Goal: Task Accomplishment & Management: Use online tool/utility

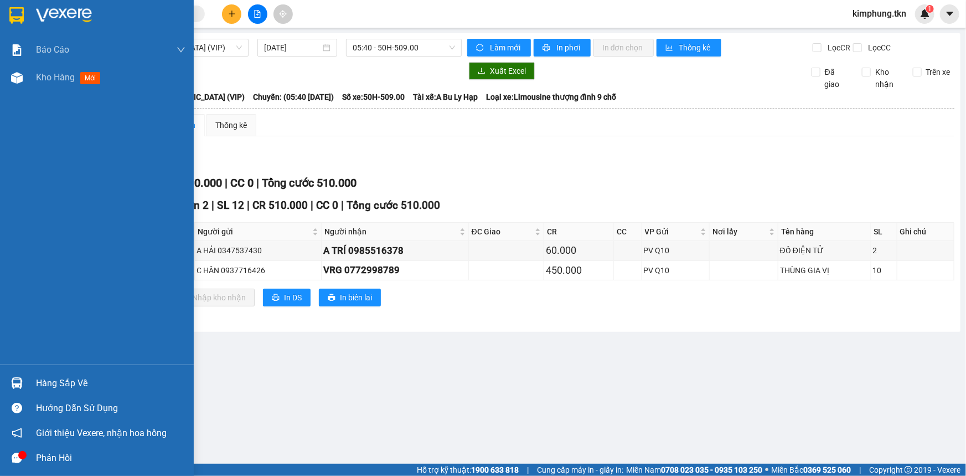
click at [69, 377] on div "Hàng sắp về" at bounding box center [110, 383] width 149 height 17
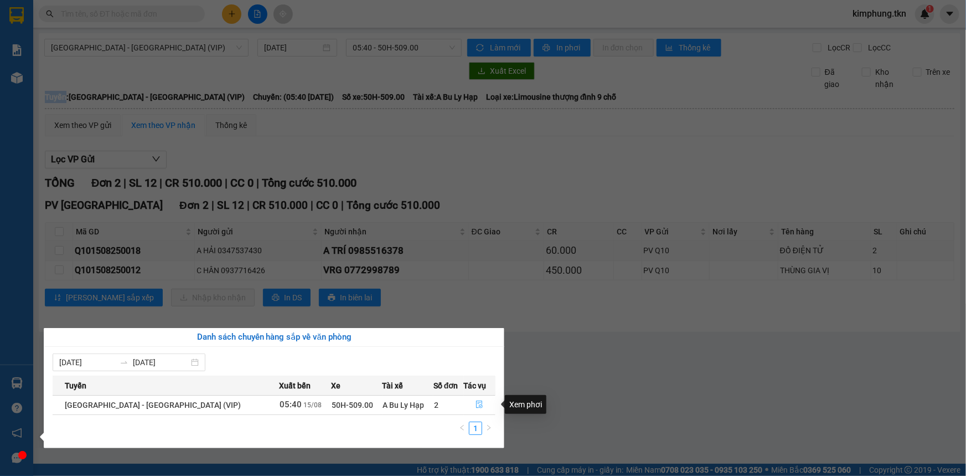
click at [476, 408] on span "file-done" at bounding box center [480, 404] width 8 height 9
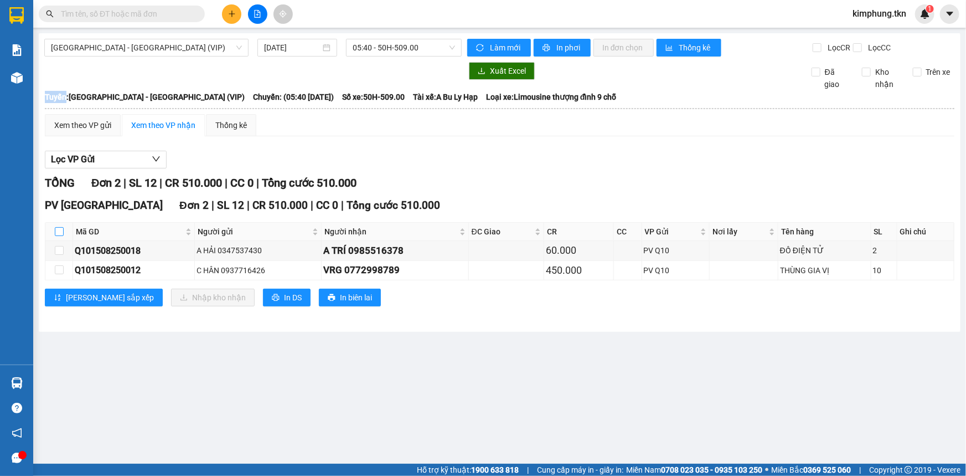
click at [59, 233] on input "checkbox" at bounding box center [59, 231] width 9 height 9
checkbox input "true"
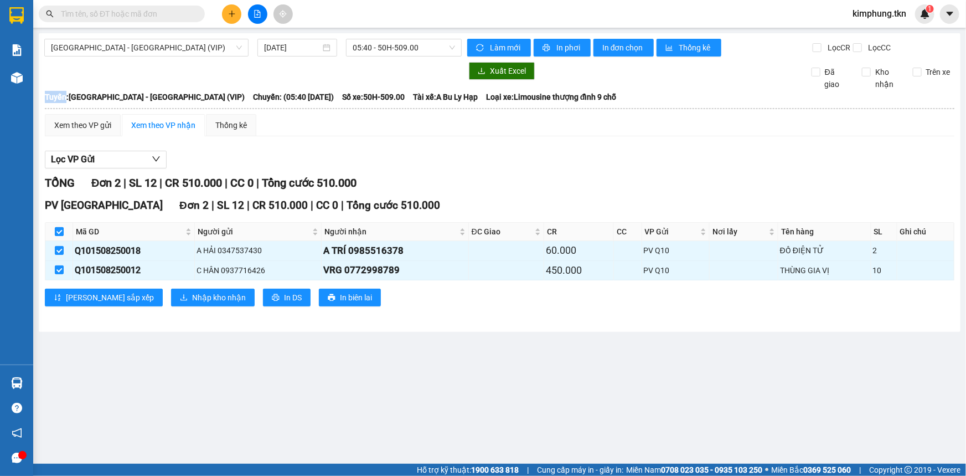
checkbox input "true"
click at [192, 298] on span "Nhập kho nhận" at bounding box center [219, 297] width 54 height 12
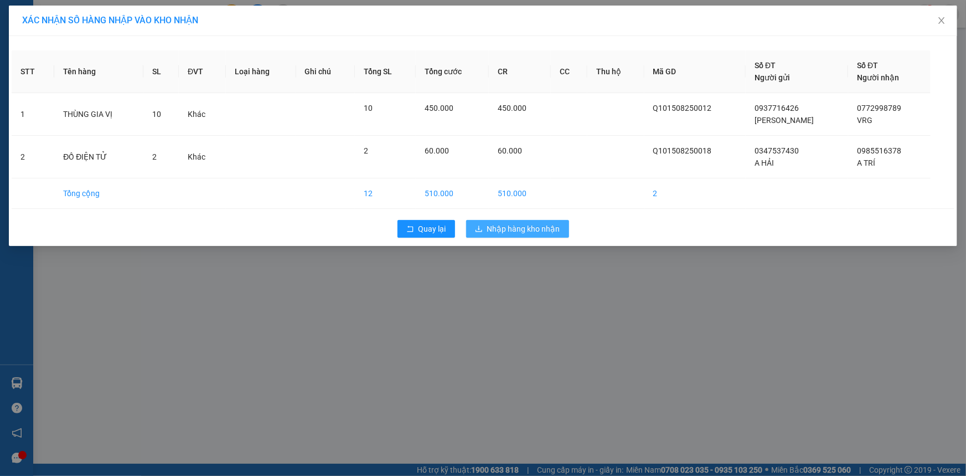
click at [530, 226] on span "Nhập hàng kho nhận" at bounding box center [523, 229] width 73 height 12
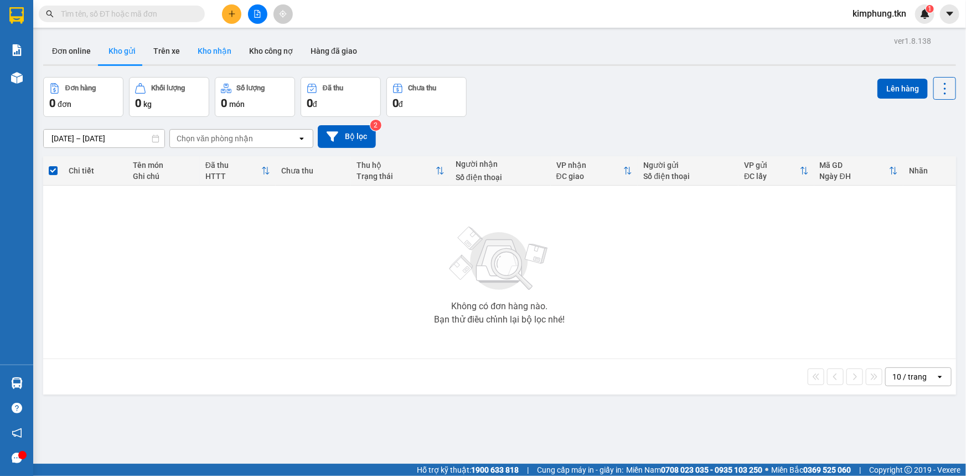
click at [224, 50] on button "Kho nhận" at bounding box center [214, 51] width 51 height 27
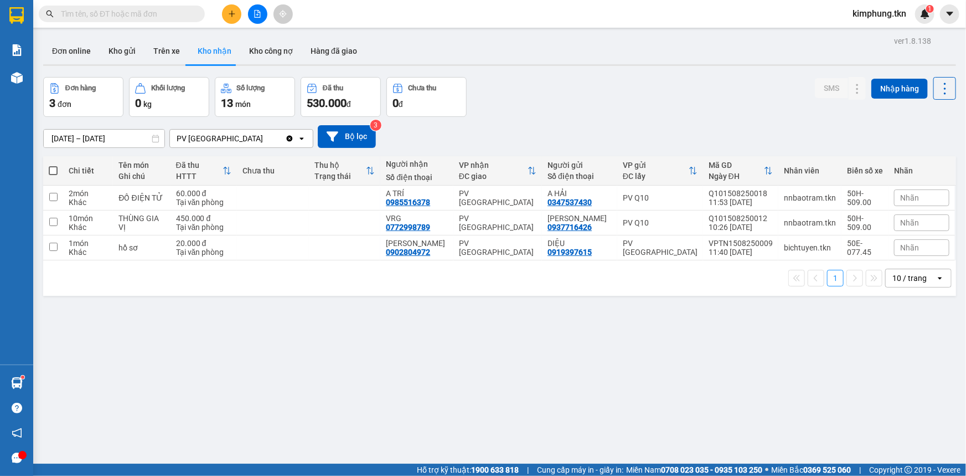
click at [54, 172] on span at bounding box center [53, 170] width 9 height 9
click at [53, 165] on input "checkbox" at bounding box center [53, 165] width 0 height 0
checkbox input "true"
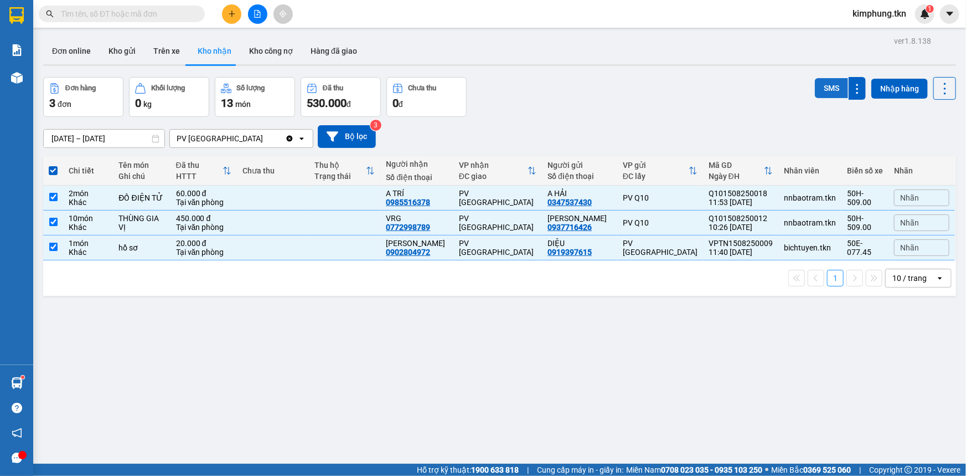
click at [830, 95] on button "SMS" at bounding box center [831, 88] width 33 height 20
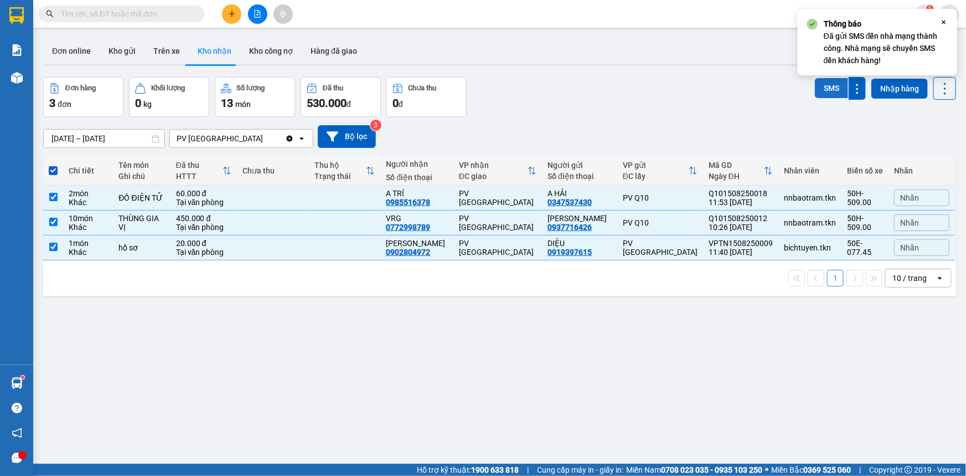
click at [830, 95] on button "SMS" at bounding box center [831, 88] width 33 height 20
click at [941, 91] on icon at bounding box center [945, 89] width 16 height 16
click at [946, 22] on icon "Close" at bounding box center [943, 22] width 9 height 9
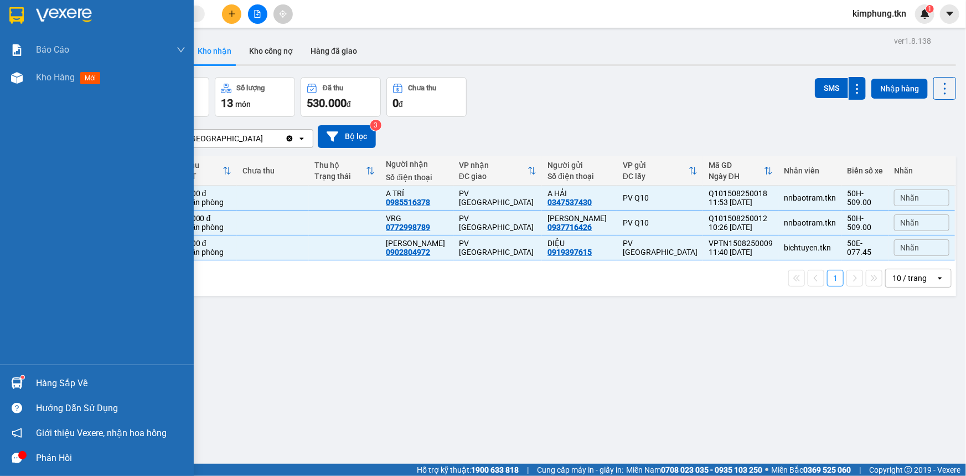
click at [54, 382] on div "Hàng sắp về" at bounding box center [110, 383] width 149 height 17
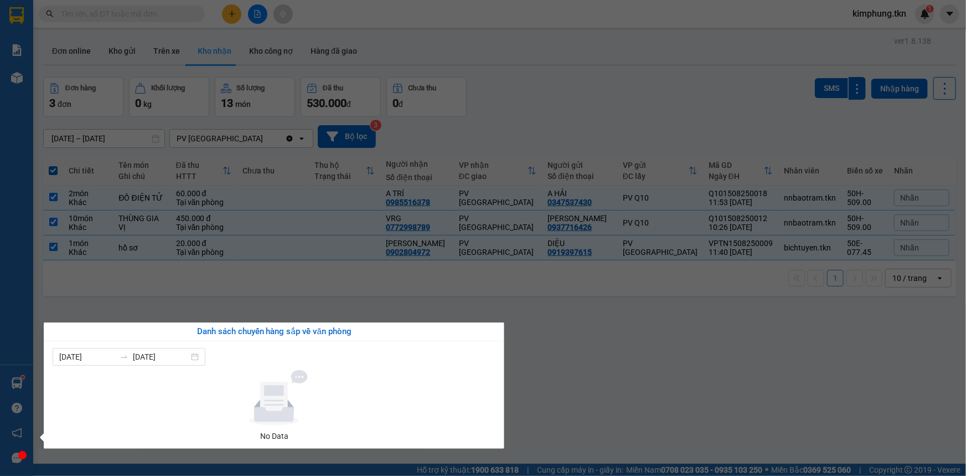
click at [556, 379] on section "Kết quả tìm kiếm ( 0 ) Bộ lọc No Data kimphung.tkn 1 Báo cáo Mẫu 1: Báo cáo dòn…" at bounding box center [483, 238] width 966 height 476
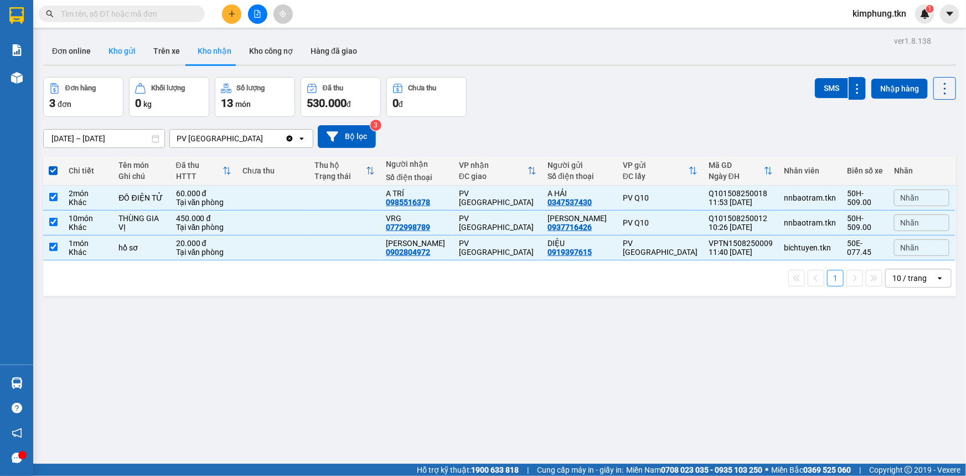
click at [116, 49] on button "Kho gửi" at bounding box center [122, 51] width 45 height 27
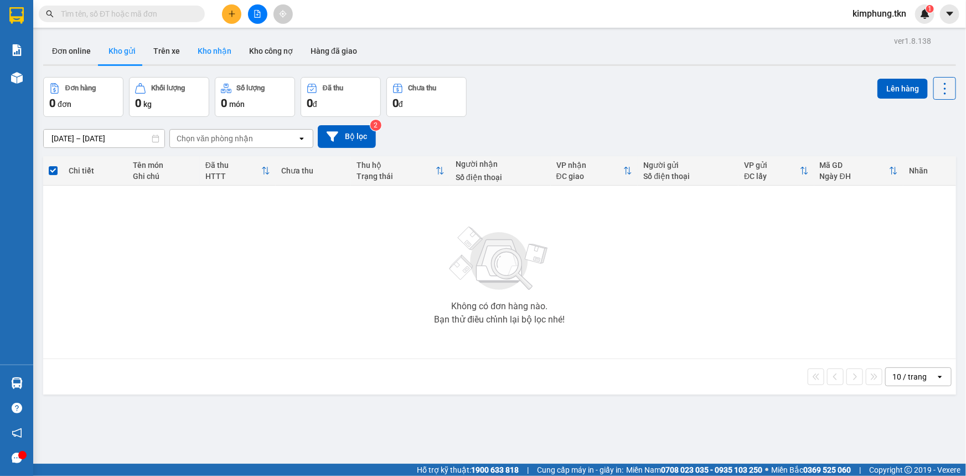
click at [216, 48] on button "Kho nhận" at bounding box center [214, 51] width 51 height 27
